Goal: Navigation & Orientation: Find specific page/section

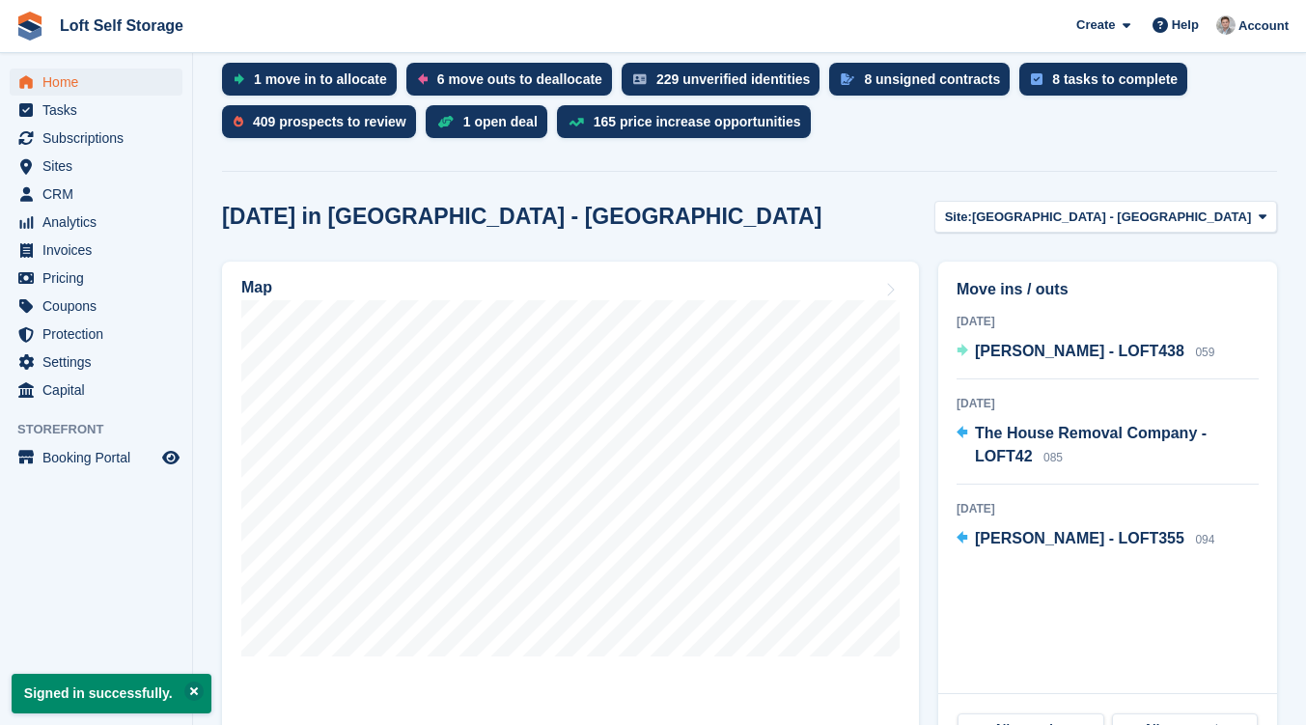
scroll to position [417, 0]
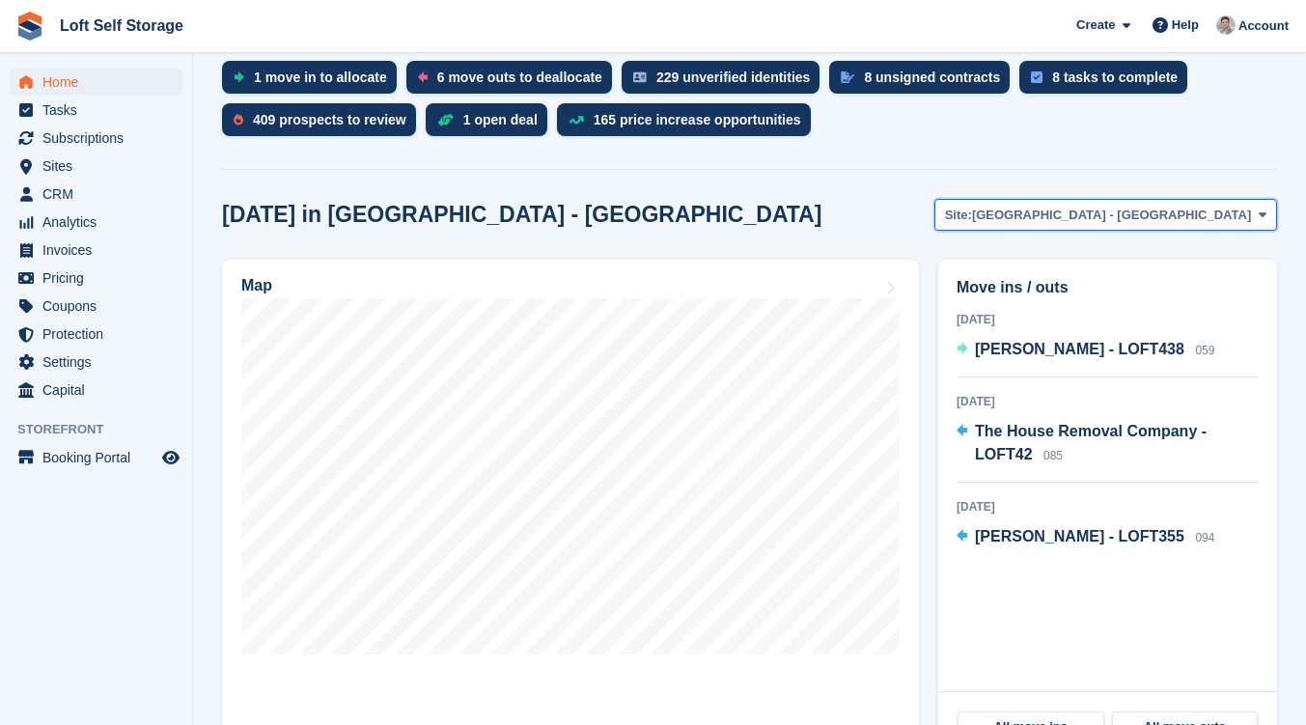
click at [1259, 218] on icon at bounding box center [1263, 214] width 8 height 13
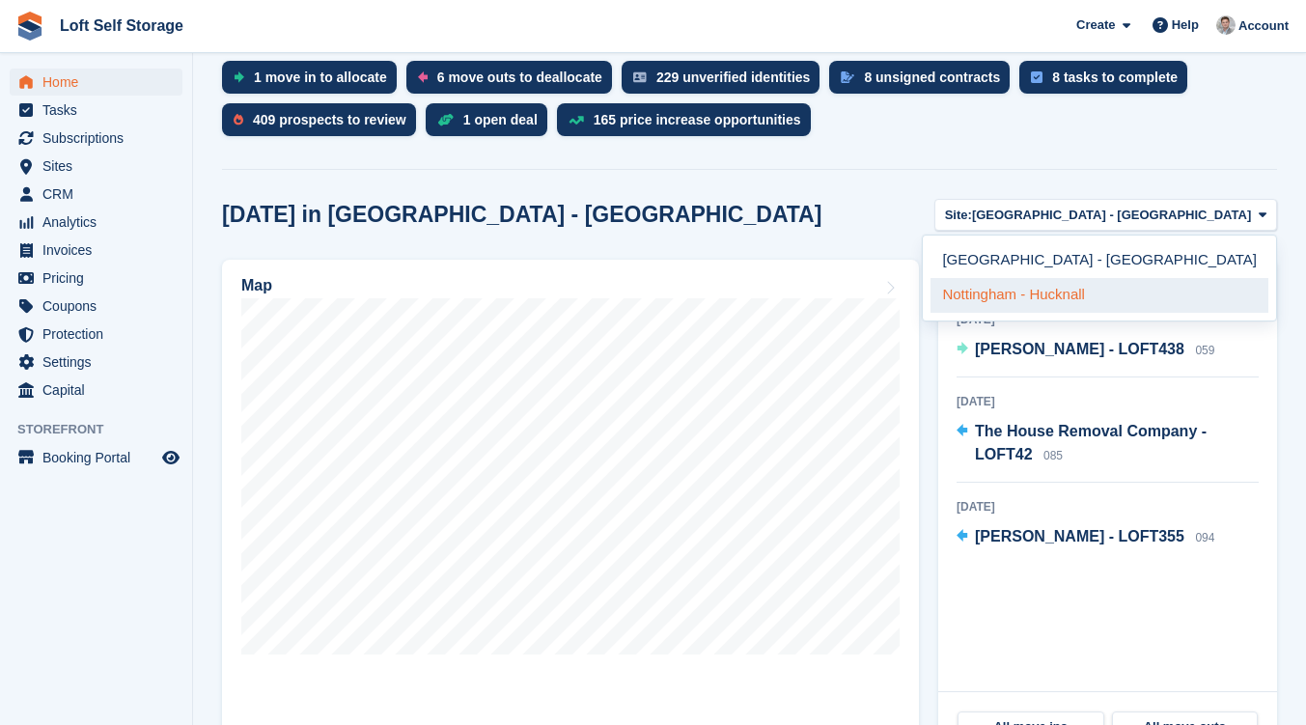
click at [1199, 285] on link "Nottingham - Hucknall" at bounding box center [1099, 295] width 338 height 35
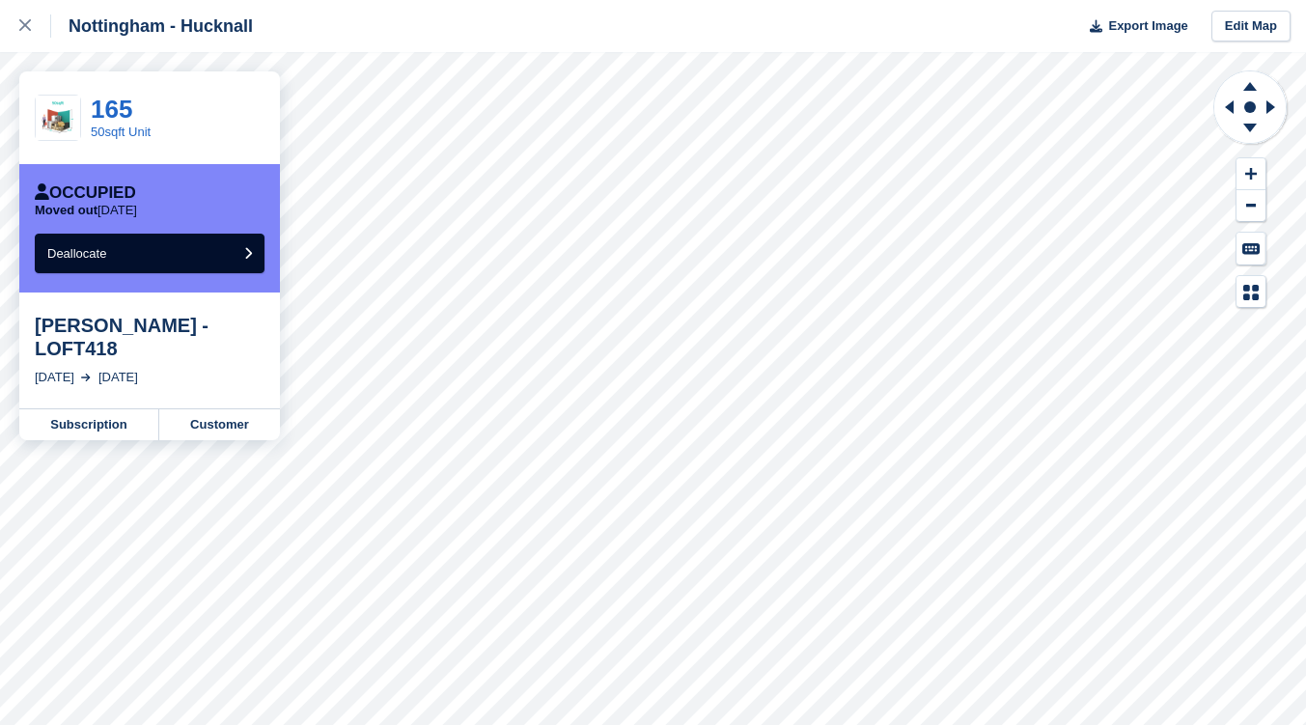
click at [140, 328] on div "Nottingham - Hucknall Export Image Edit Map 165 50sqft Unit Occupied Moved out …" at bounding box center [653, 362] width 1306 height 725
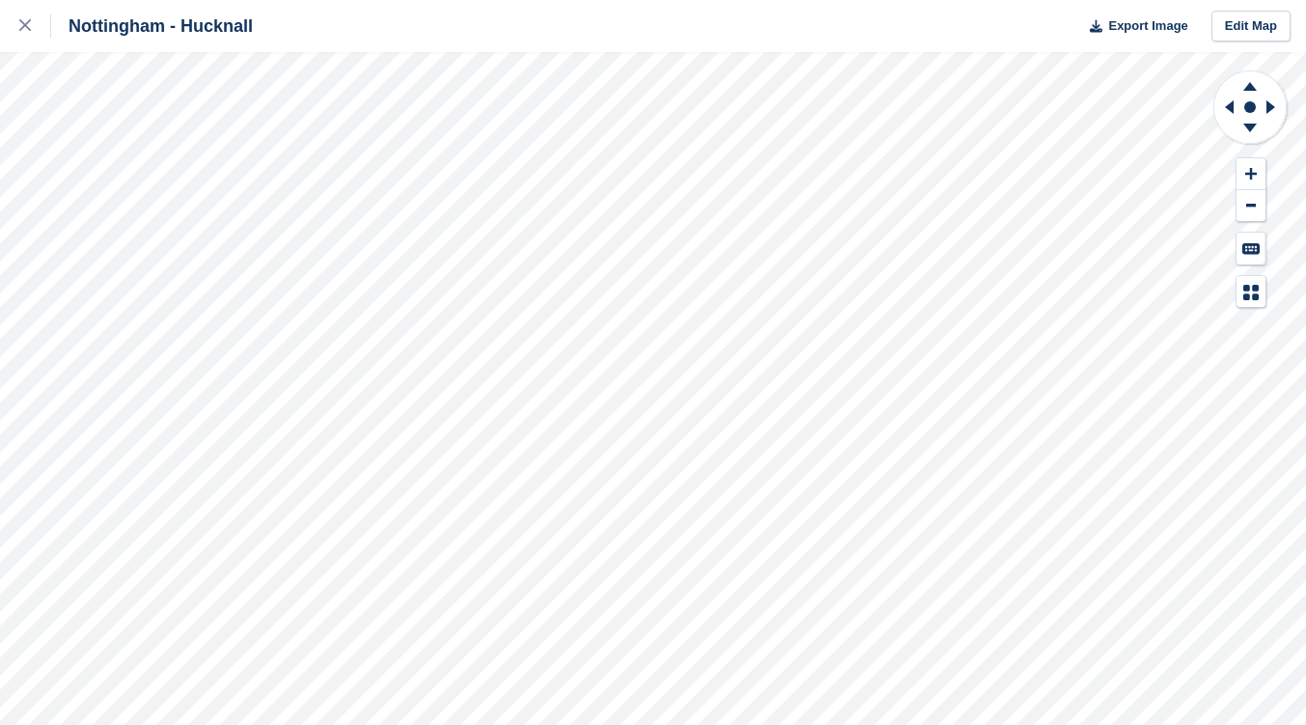
click at [207, 423] on div "Nottingham - Hucknall Export Image Edit Map" at bounding box center [653, 362] width 1306 height 725
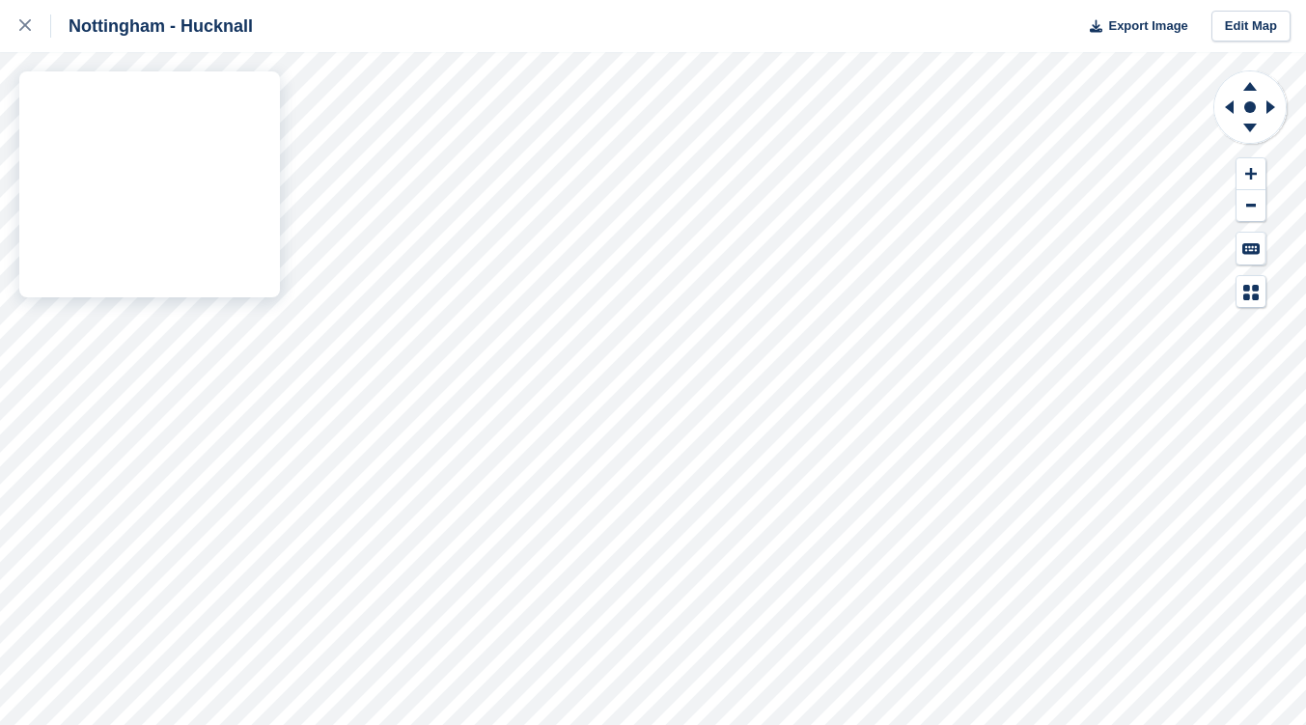
click at [92, 394] on div "Nottingham - Hucknall Export Image Edit Map" at bounding box center [653, 362] width 1306 height 725
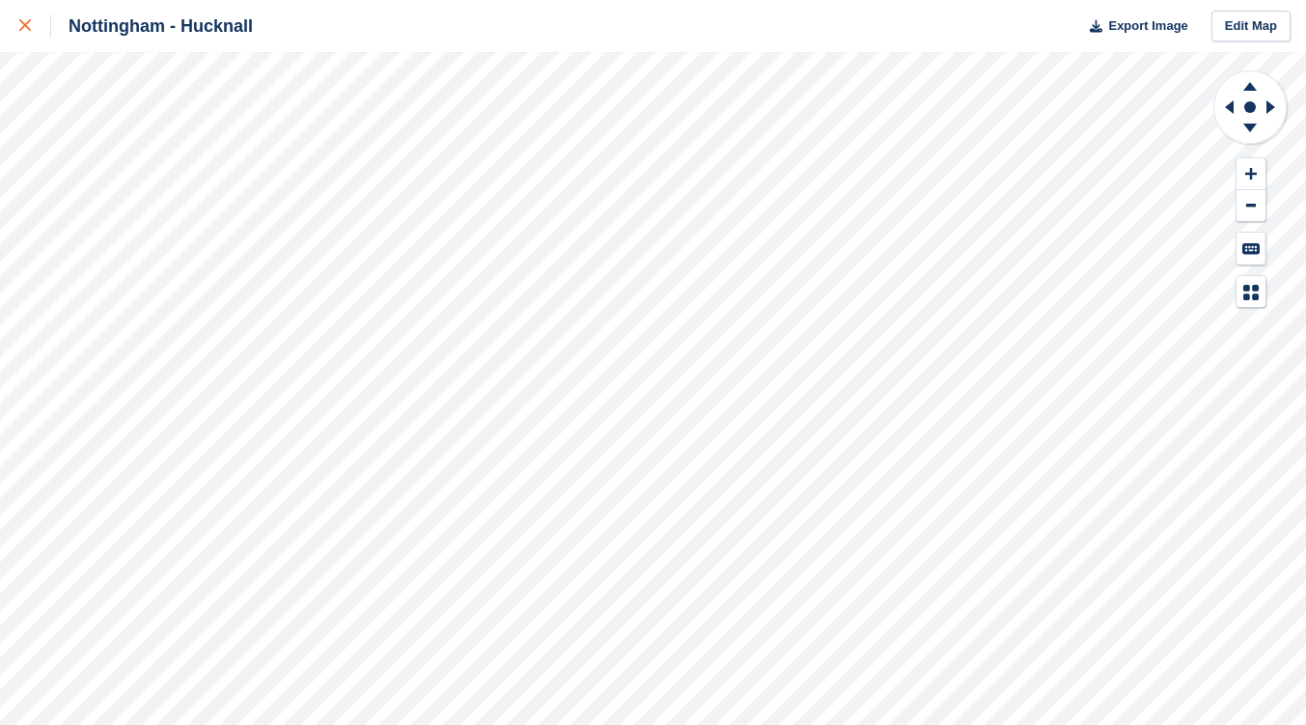
click at [25, 25] on icon at bounding box center [25, 25] width 12 height 12
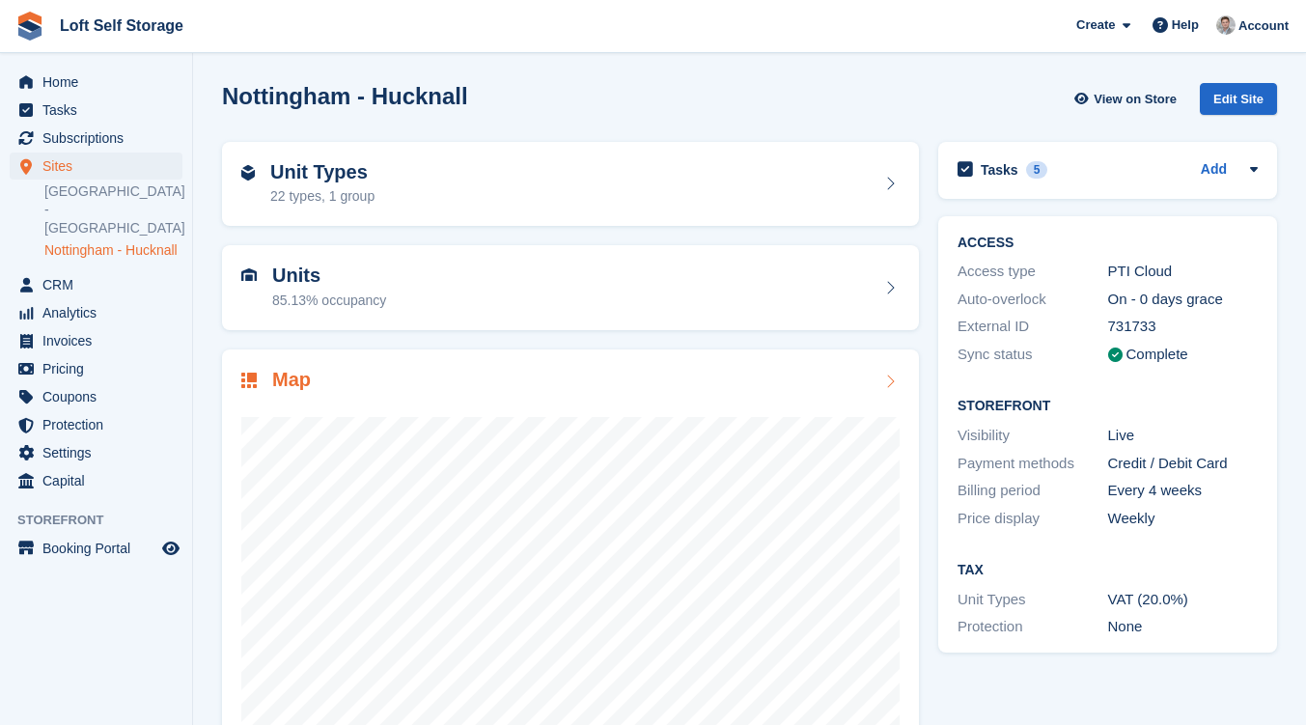
scroll to position [97, 0]
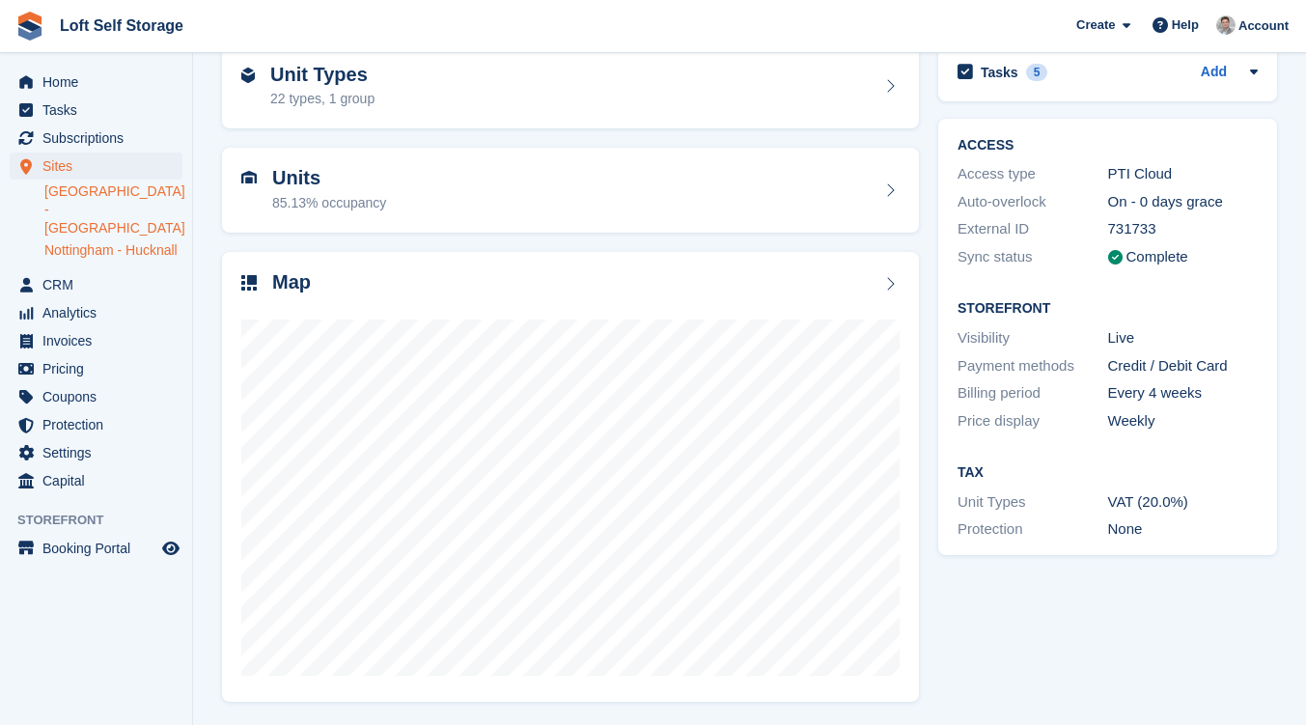
click at [106, 204] on link "[GEOGRAPHIC_DATA] - [GEOGRAPHIC_DATA]" at bounding box center [113, 209] width 138 height 55
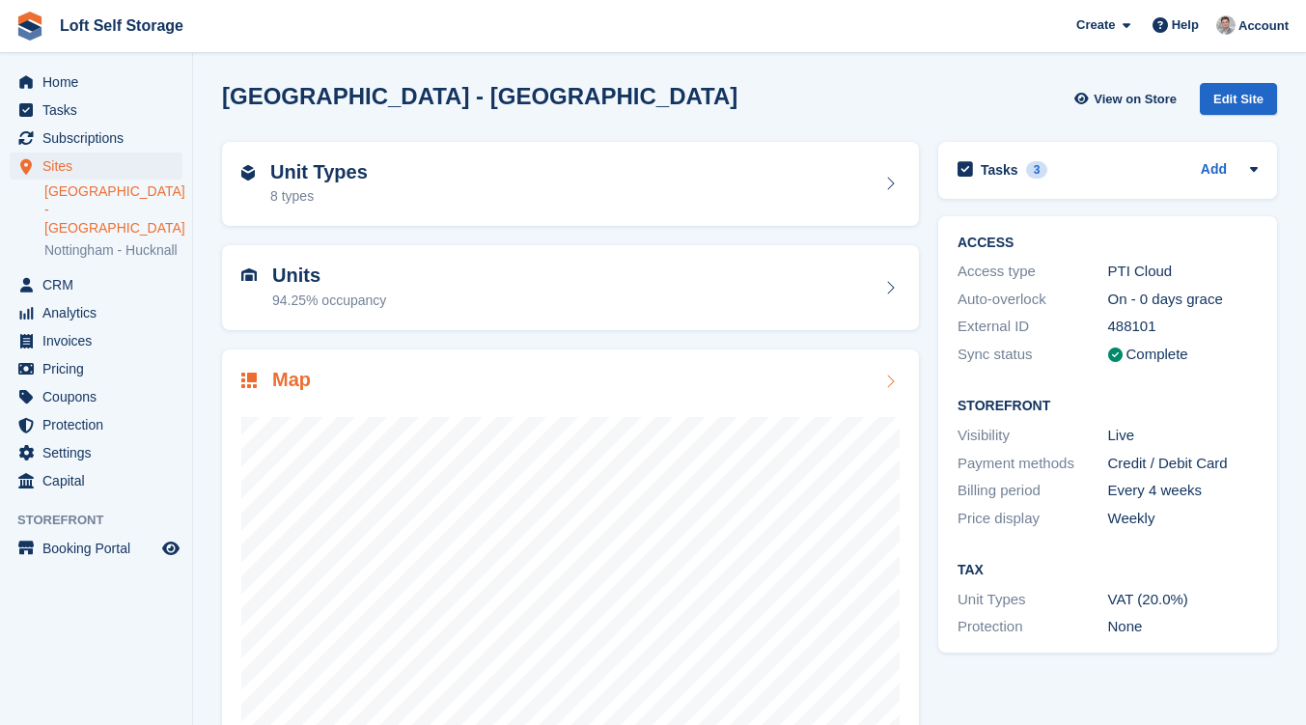
scroll to position [97, 0]
